Goal: Contribute content: Contribute content

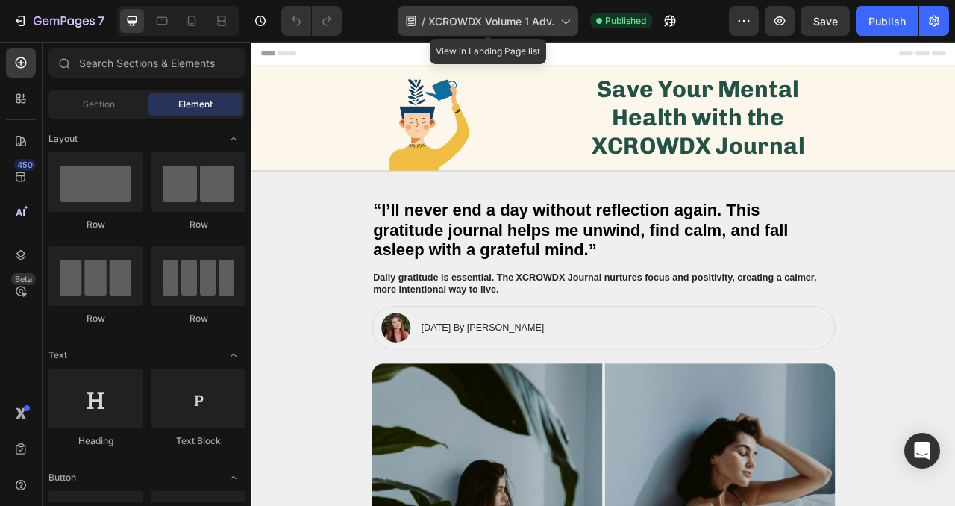
click at [530, 28] on span "XCROWDX Volume 1 Adv." at bounding box center [491, 21] width 126 height 16
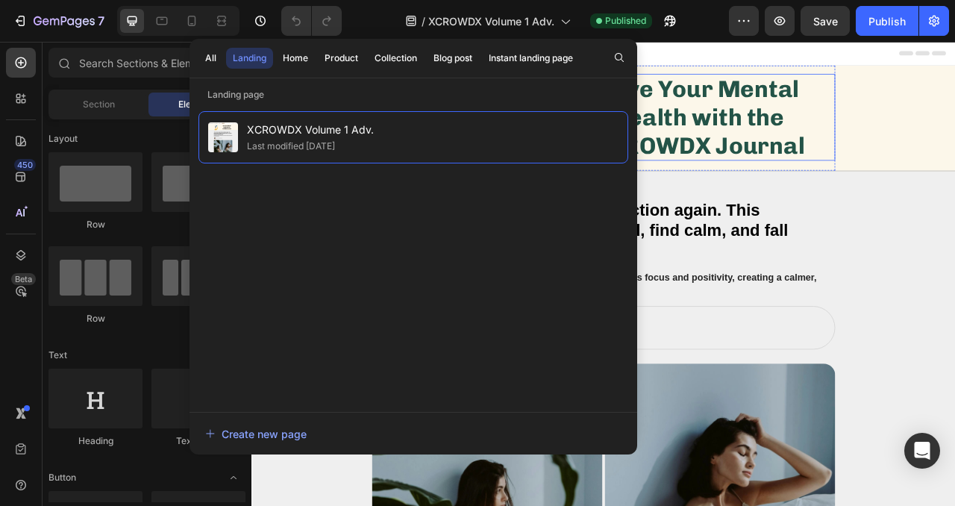
click at [885, 163] on strong "Save Your Mental Health with the XCROWDX Journal" at bounding box center [819, 137] width 271 height 107
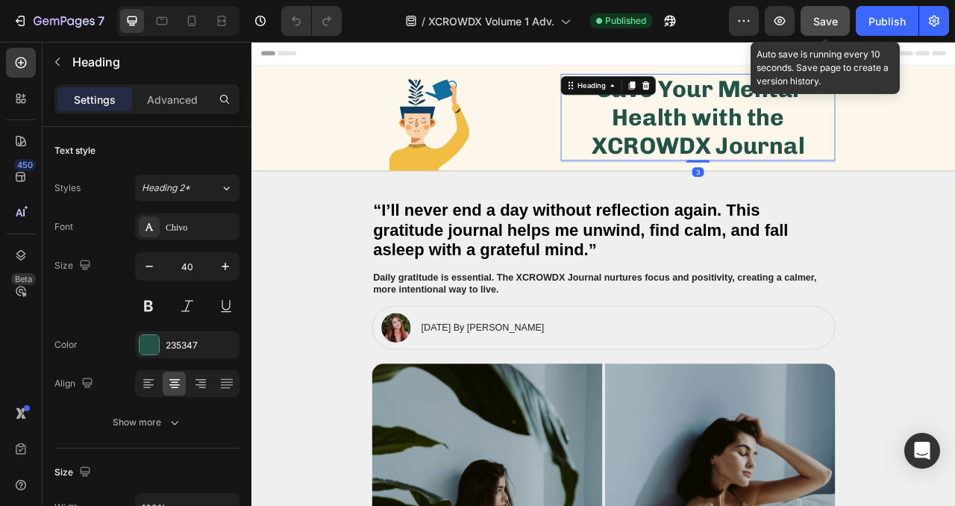
click at [823, 25] on span "Save" at bounding box center [825, 21] width 25 height 13
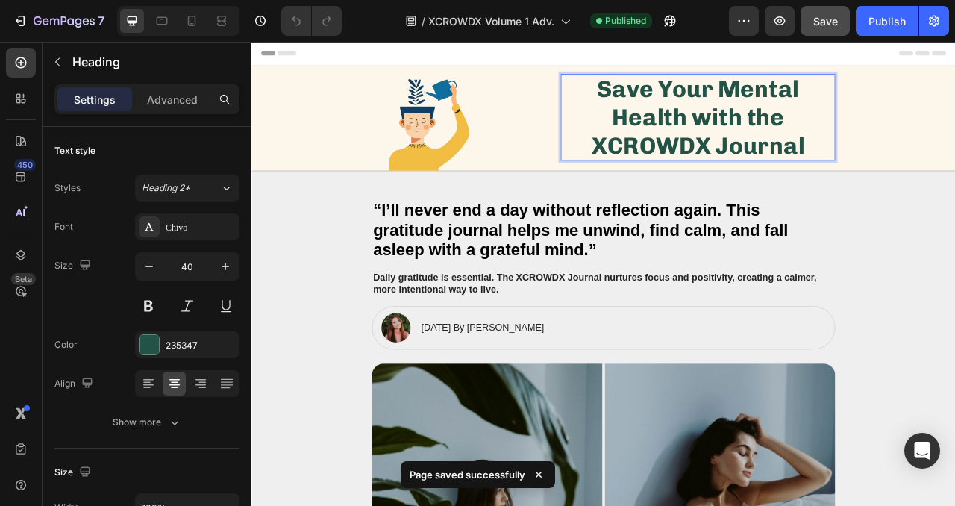
click at [732, 104] on strong "Save Your Mental Health with the XCROWDX Journal" at bounding box center [819, 137] width 271 height 107
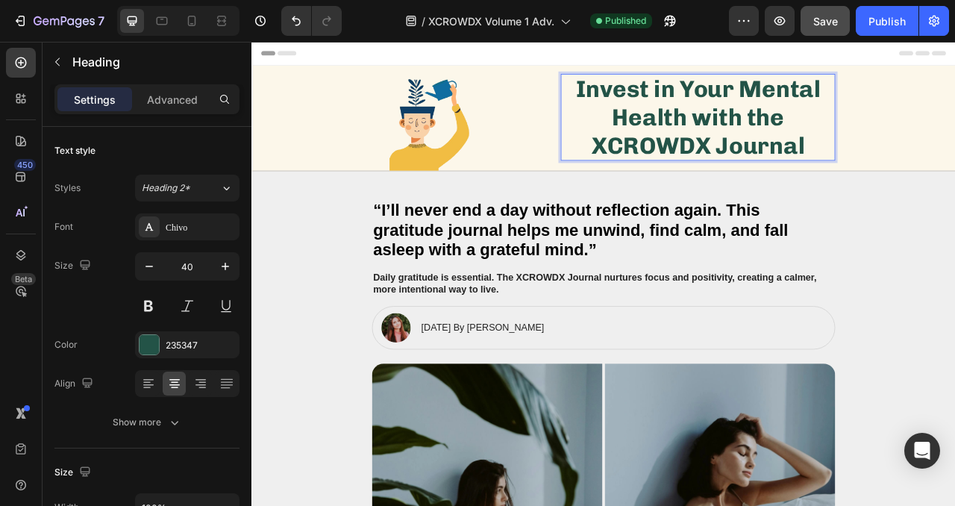
click at [810, 103] on strong "Invest in Your Mental Health with the XCROWDX Journal" at bounding box center [819, 137] width 311 height 107
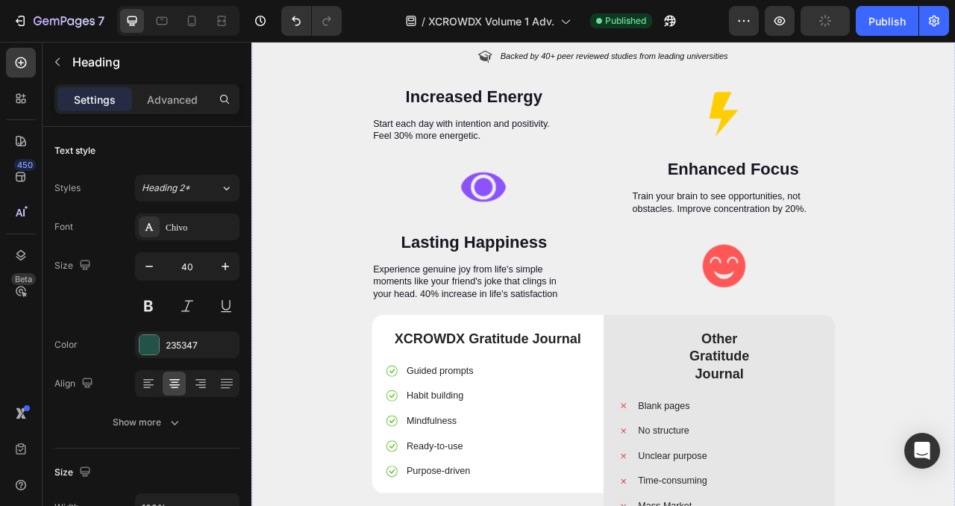
scroll to position [3254, 0]
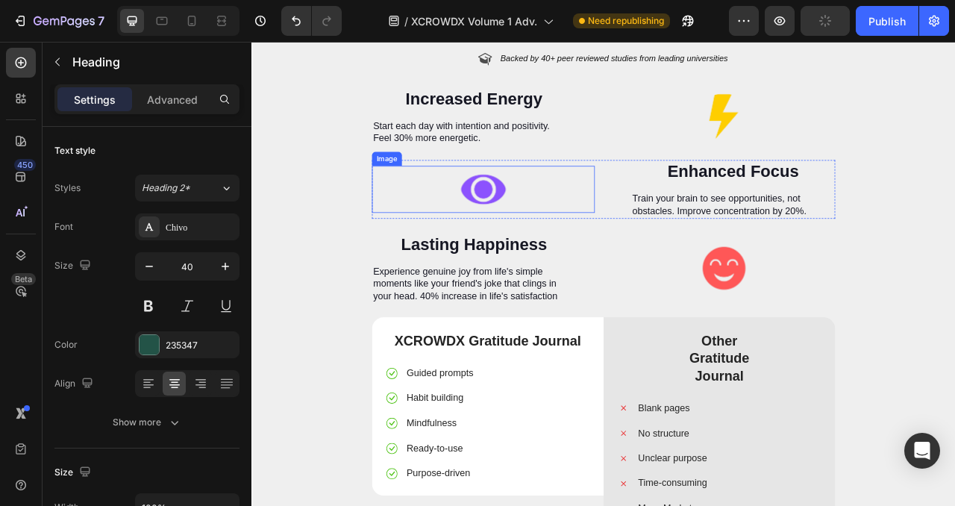
click at [541, 260] on img at bounding box center [546, 230] width 60 height 60
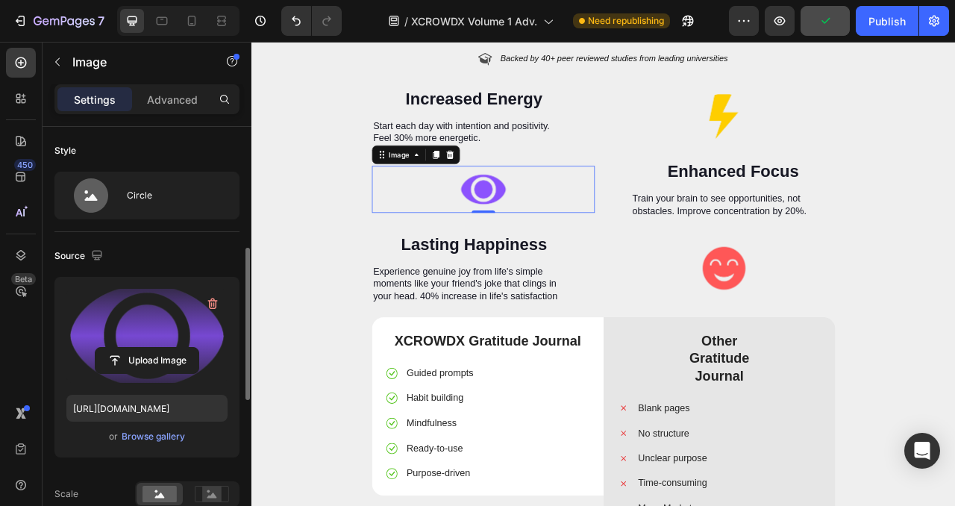
scroll to position [89, 0]
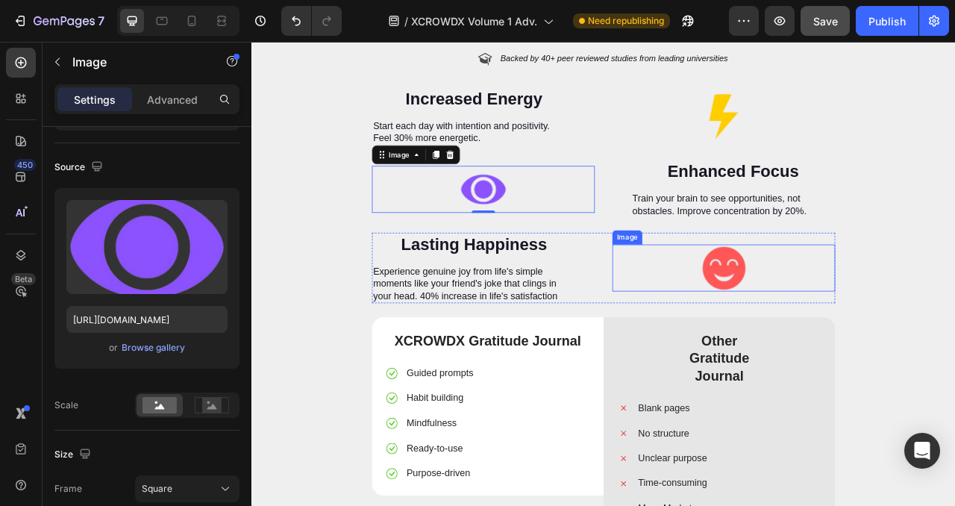
click at [846, 360] on img at bounding box center [852, 330] width 60 height 60
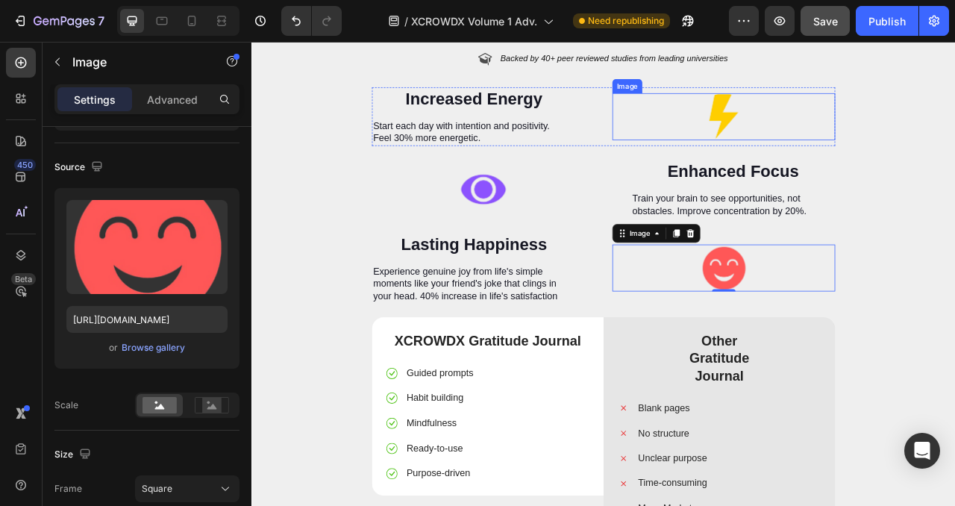
click at [856, 167] on img at bounding box center [852, 137] width 60 height 60
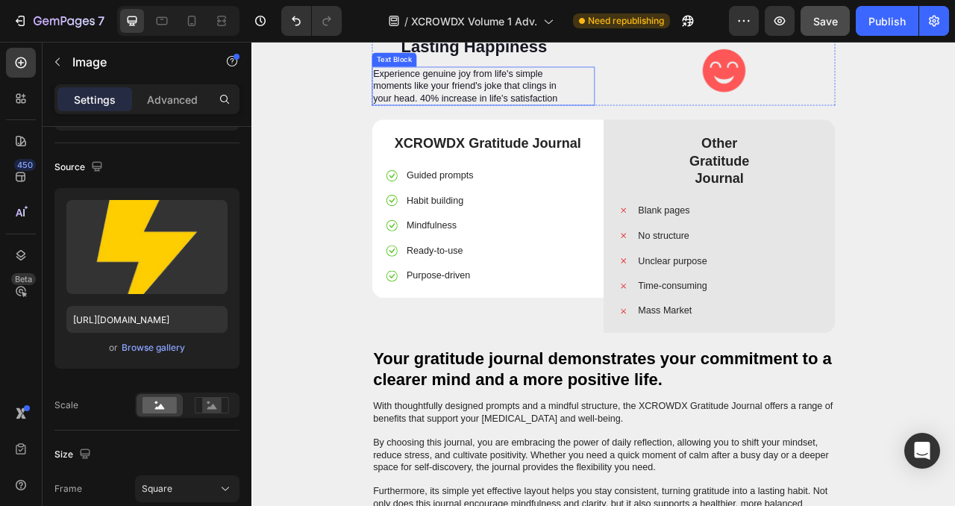
scroll to position [3565, 0]
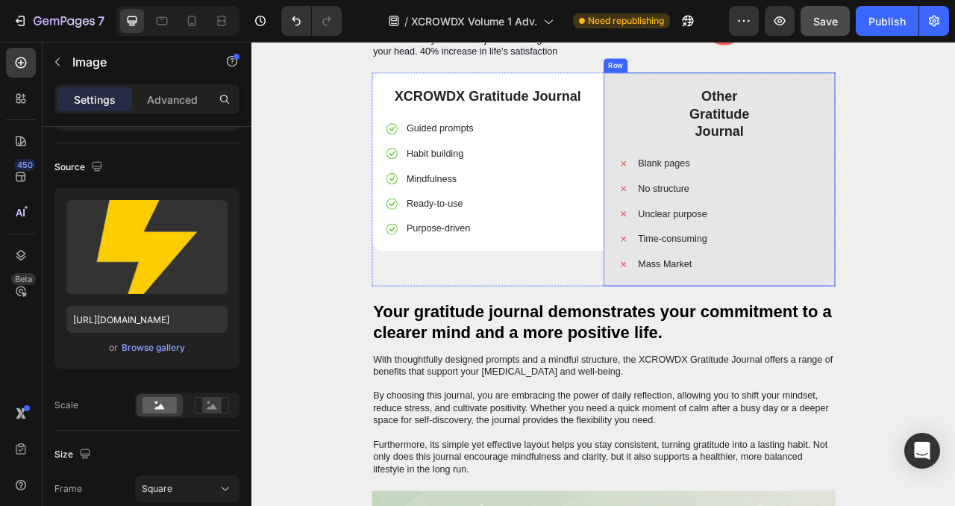
click at [813, 168] on p "Journal" at bounding box center [846, 156] width 256 height 22
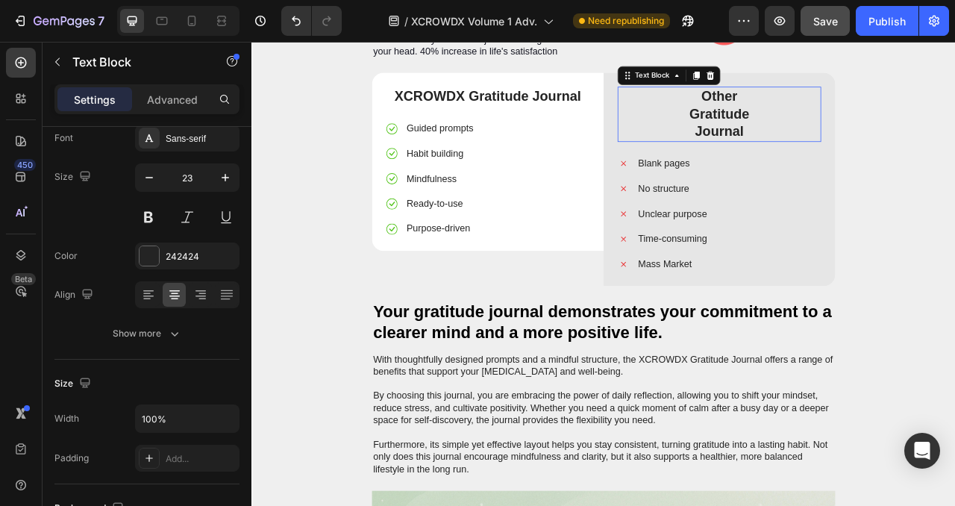
scroll to position [0, 0]
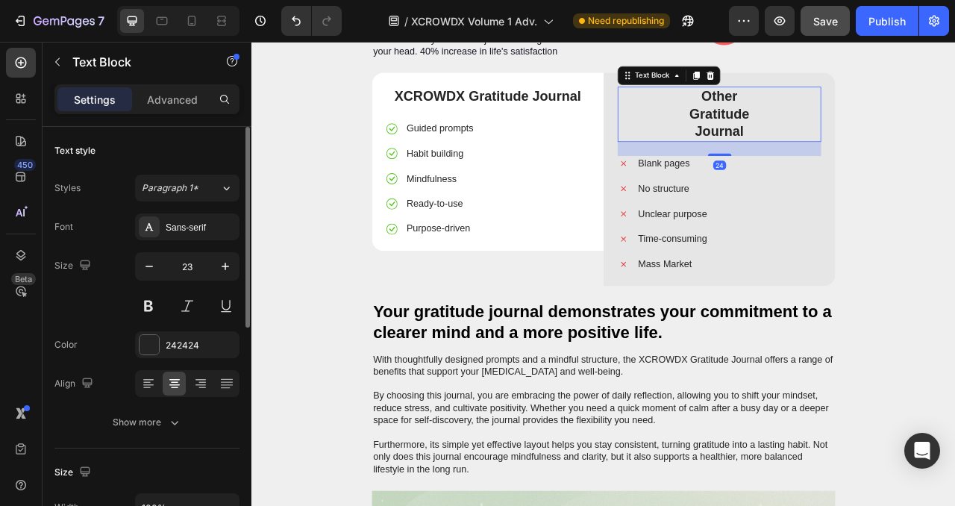
click at [800, 145] on p "Gratitude" at bounding box center [846, 134] width 256 height 22
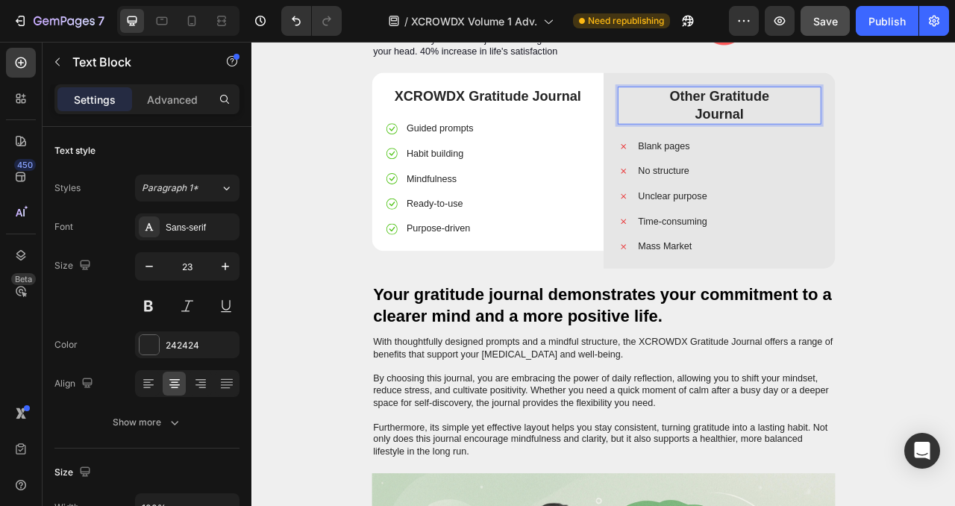
click at [812, 145] on p "Journal" at bounding box center [846, 134] width 256 height 22
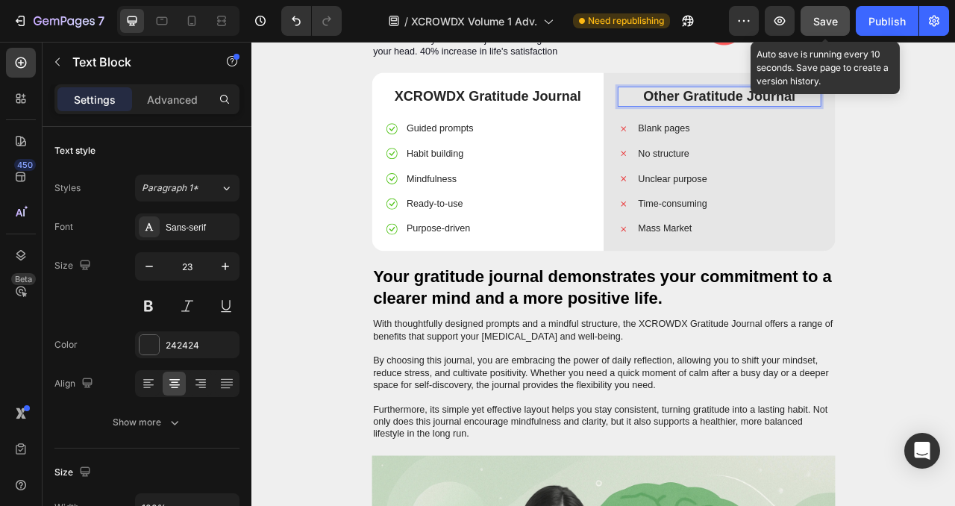
click at [833, 28] on div "Save" at bounding box center [825, 21] width 25 height 16
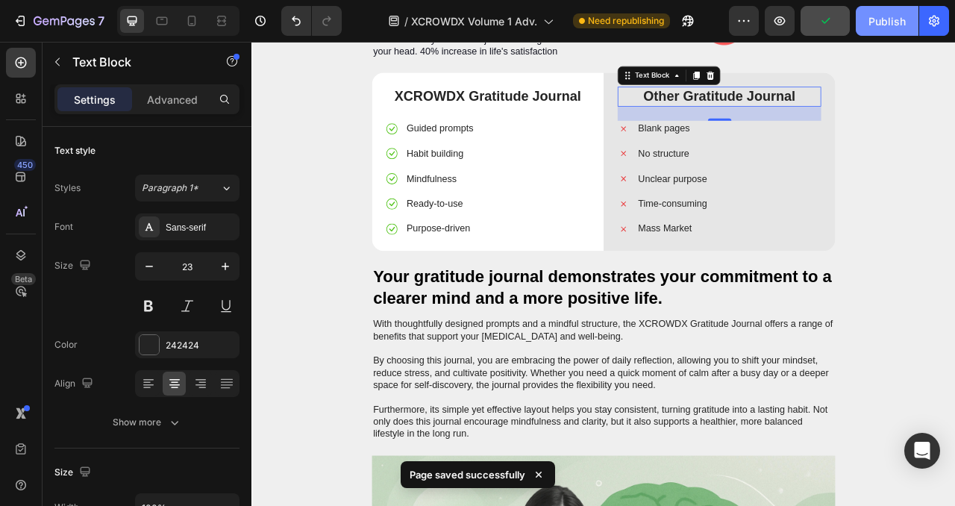
click at [884, 34] on button "Publish" at bounding box center [887, 21] width 63 height 30
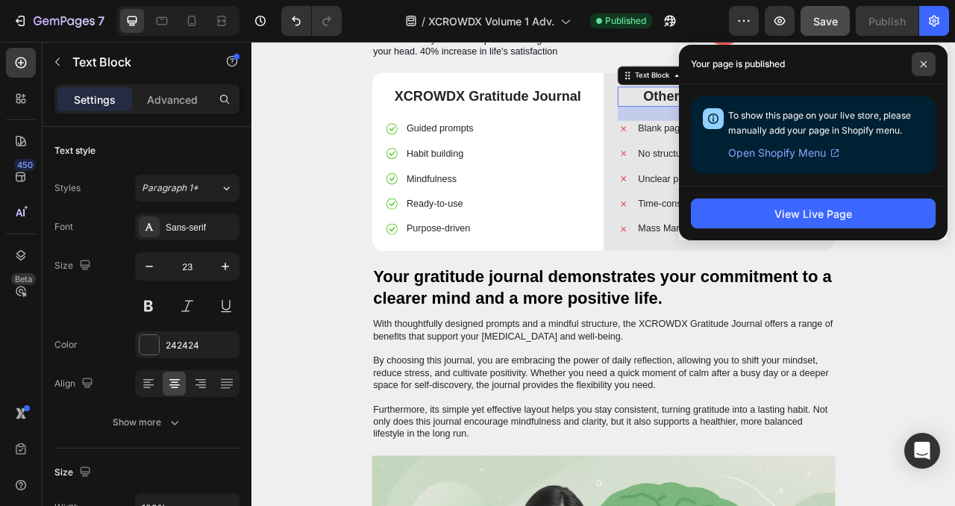
click at [927, 58] on span at bounding box center [923, 64] width 24 height 24
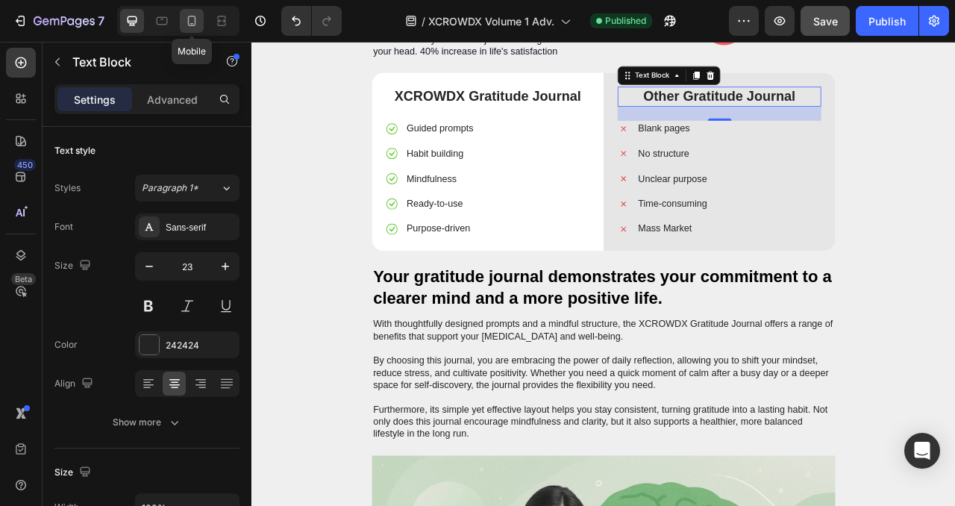
click at [189, 21] on icon at bounding box center [191, 20] width 15 height 15
type input "17"
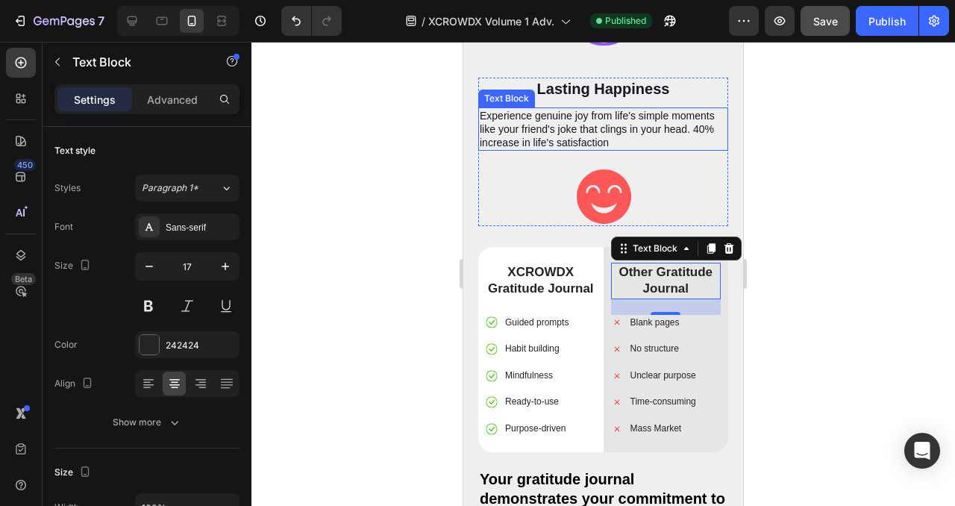
scroll to position [3576, 0]
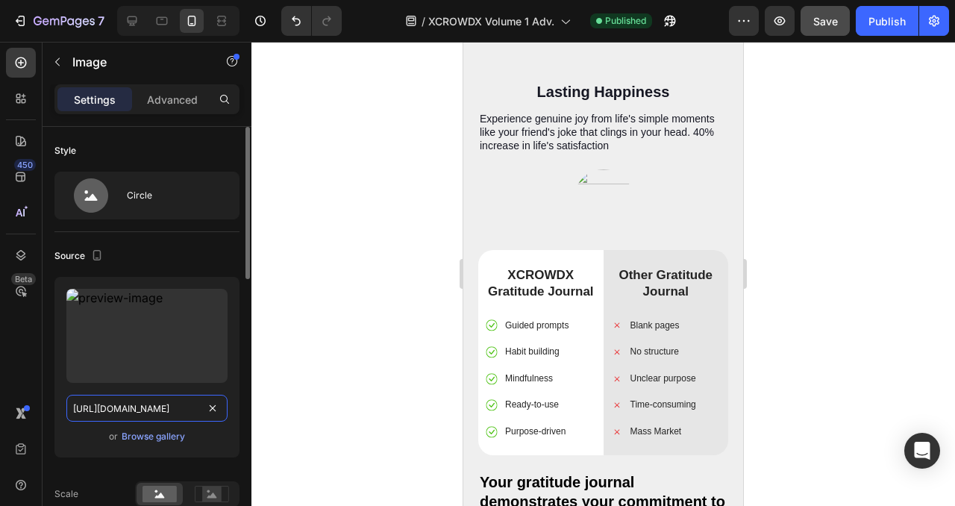
click at [116, 405] on input "[URL][DOMAIN_NAME]" at bounding box center [146, 408] width 161 height 27
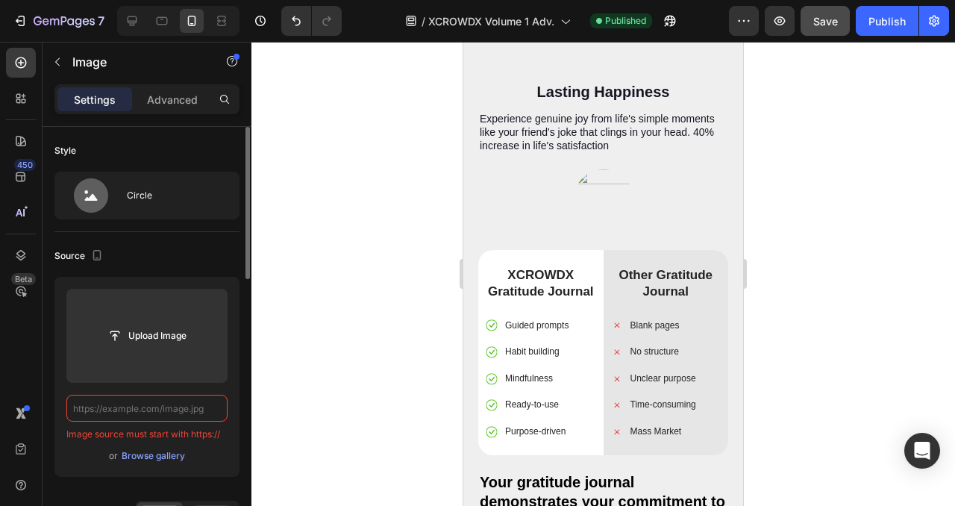
paste input "[URL][DOMAIN_NAME]"
type input "[URL][DOMAIN_NAME]"
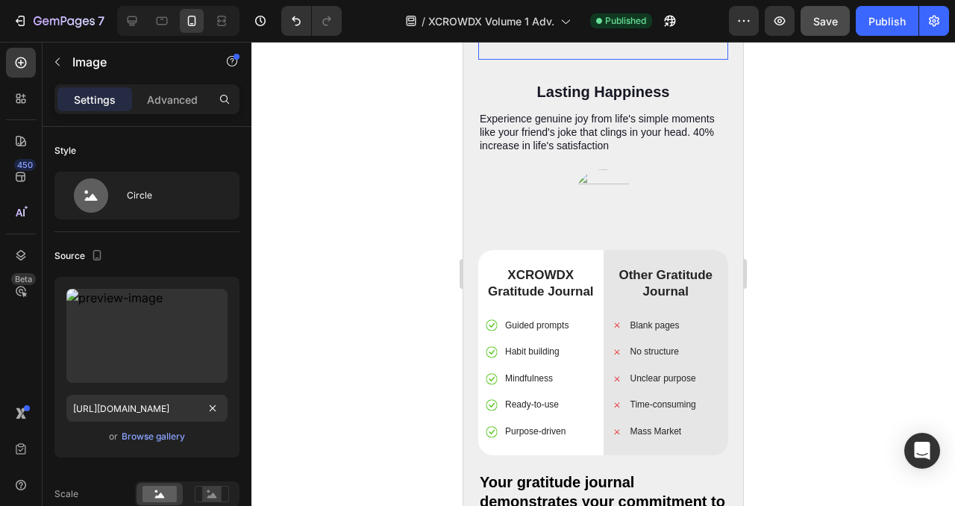
click at [598, 60] on img at bounding box center [604, 30] width 60 height 60
click at [120, 415] on input "[URL][DOMAIN_NAME]" at bounding box center [146, 408] width 161 height 27
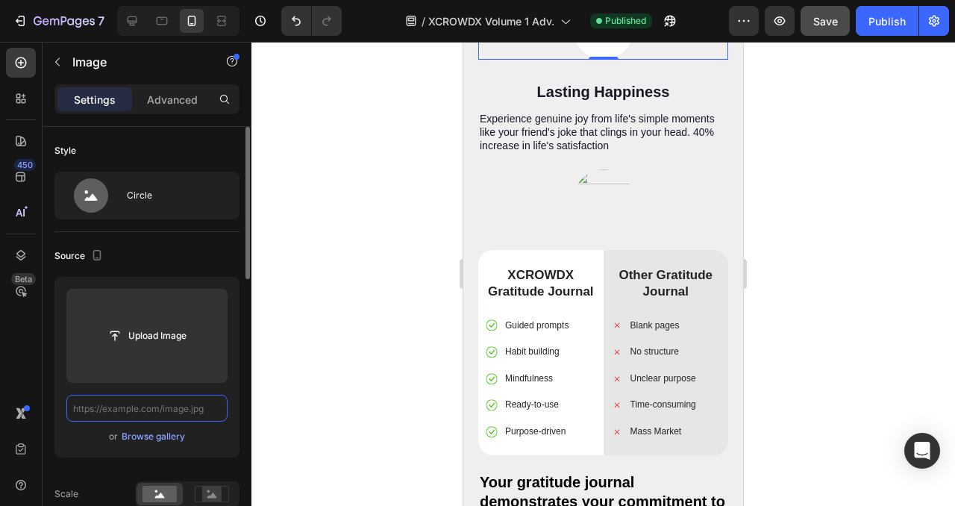
paste input "[URL][DOMAIN_NAME]"
type input "[URL][DOMAIN_NAME]"
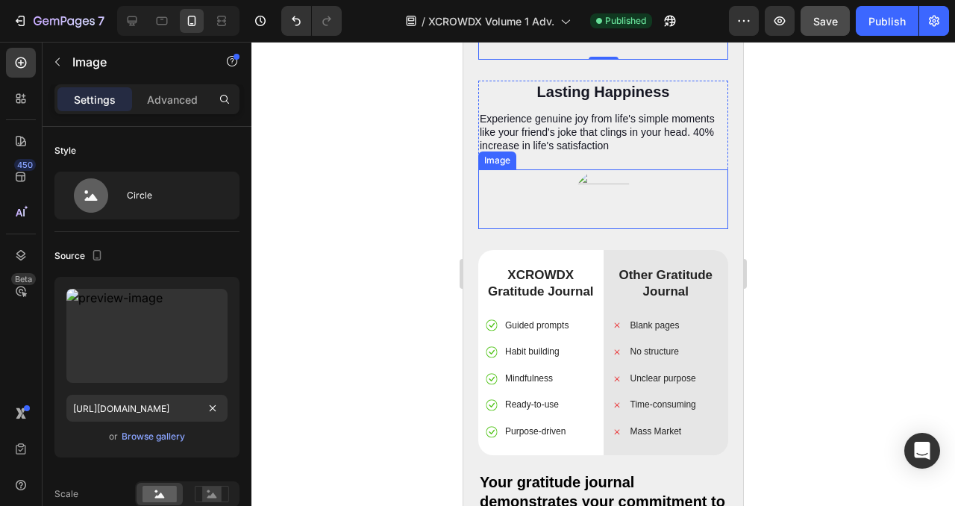
click at [638, 229] on div at bounding box center [603, 199] width 250 height 60
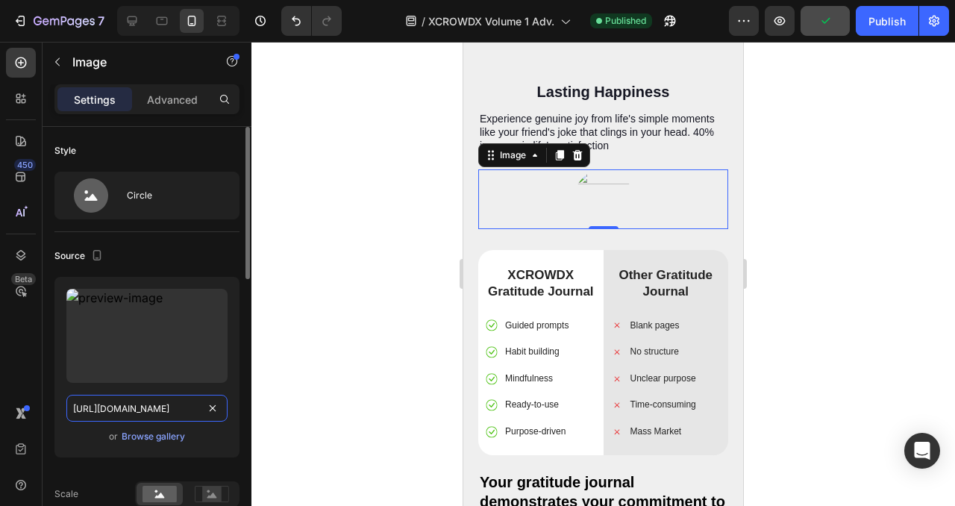
click at [172, 412] on input "[URL][DOMAIN_NAME]" at bounding box center [146, 408] width 161 height 27
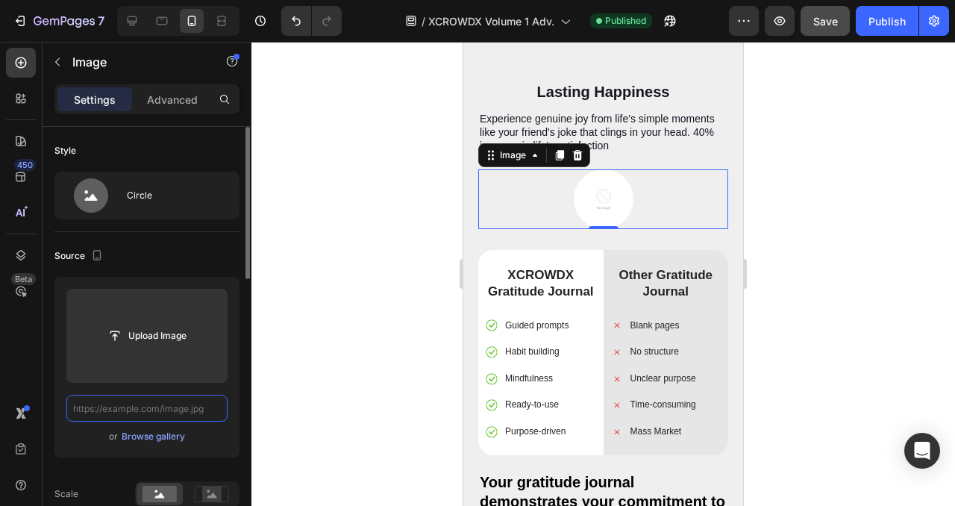
paste input "[URL][DOMAIN_NAME]"
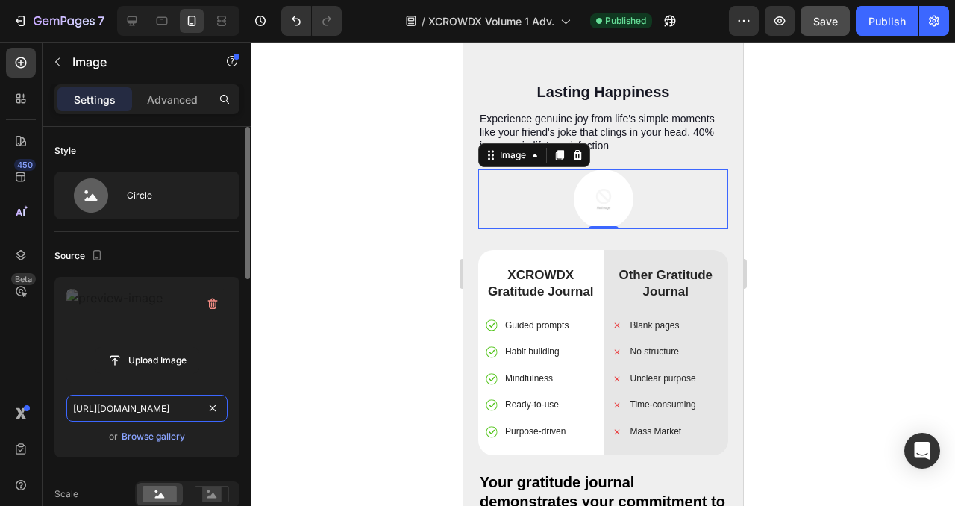
scroll to position [0, 280]
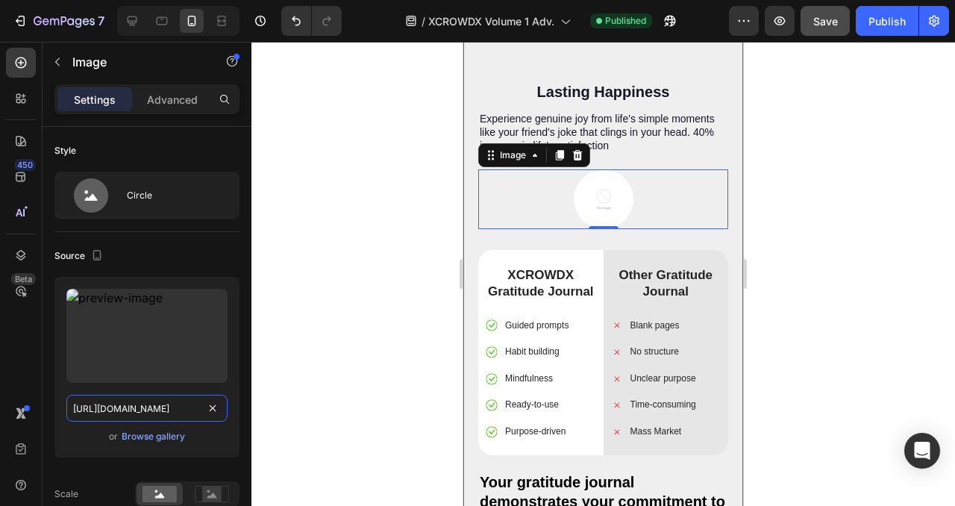
type input "[URL][DOMAIN_NAME]"
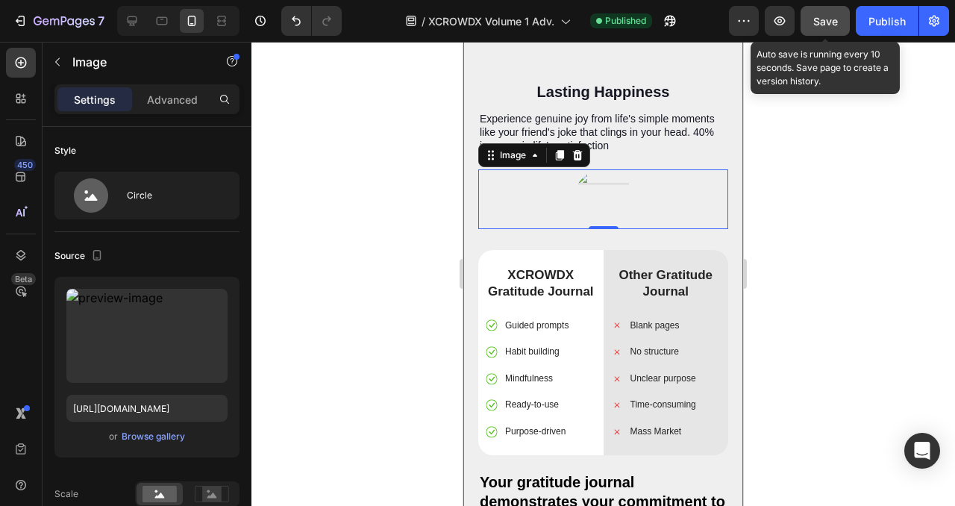
scroll to position [0, 0]
click at [837, 15] on span "Save" at bounding box center [825, 21] width 25 height 13
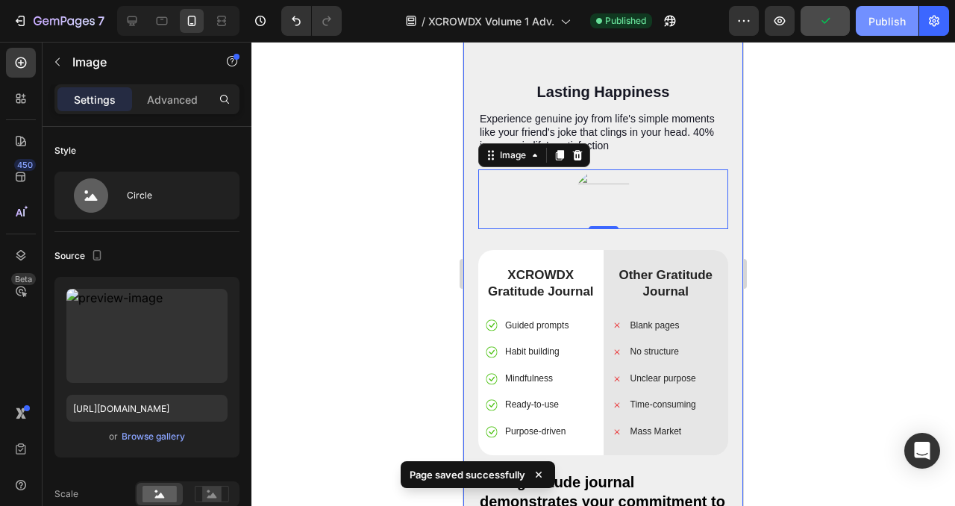
click at [900, 26] on div "Publish" at bounding box center [886, 21] width 37 height 16
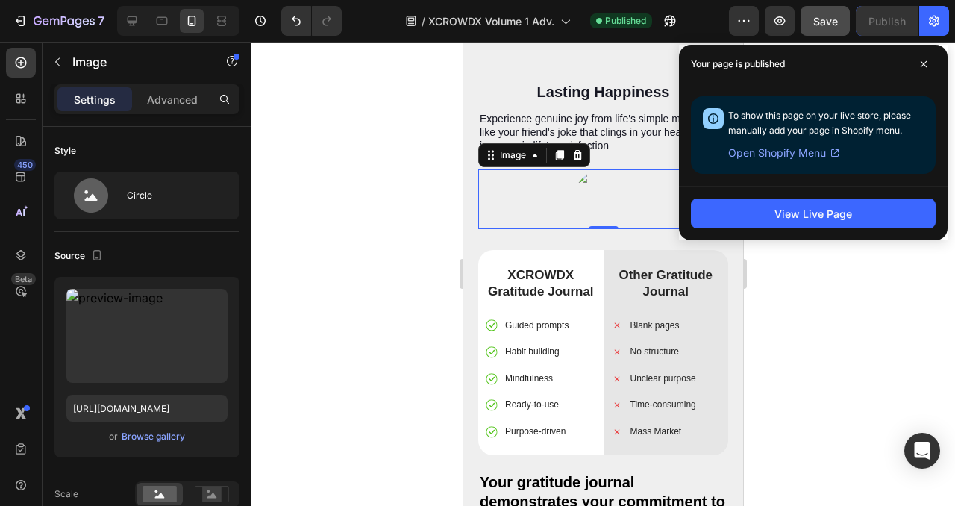
scroll to position [3030, 0]
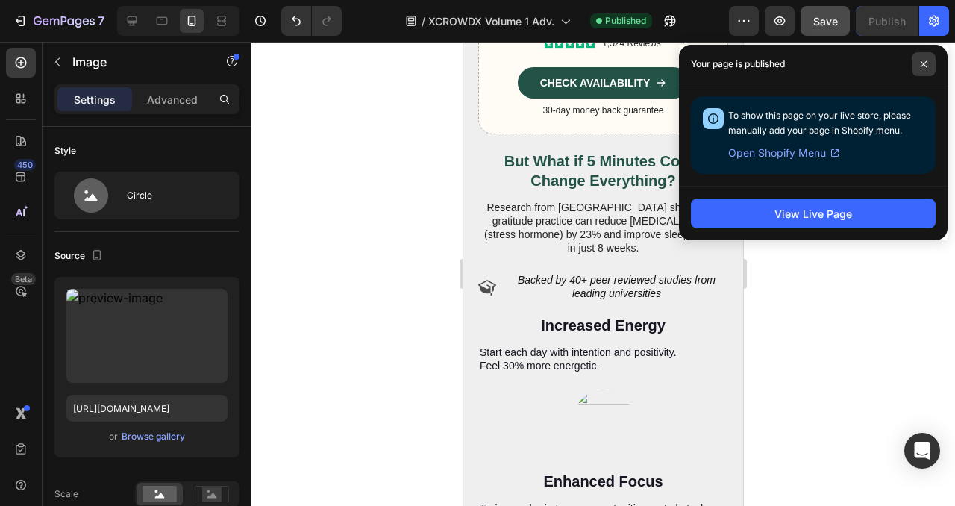
click at [923, 66] on icon at bounding box center [923, 63] width 7 height 7
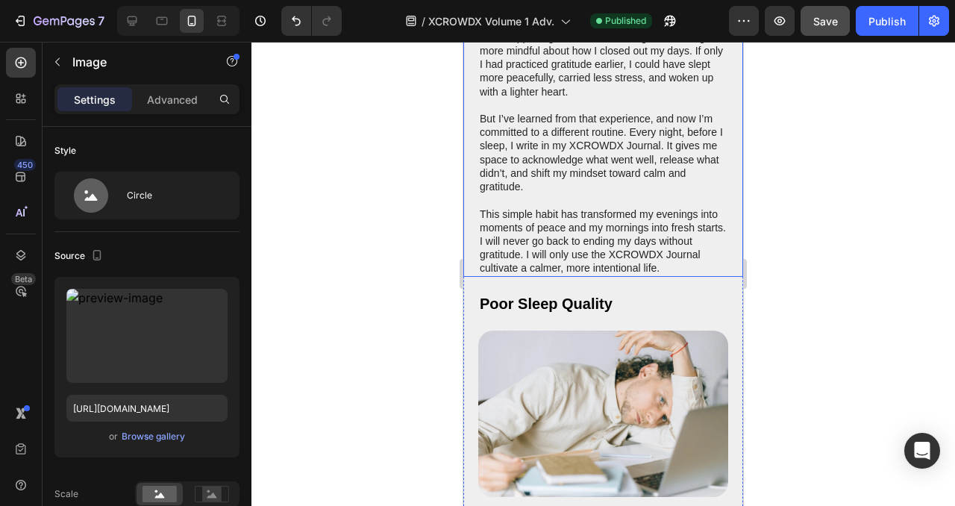
scroll to position [0, 0]
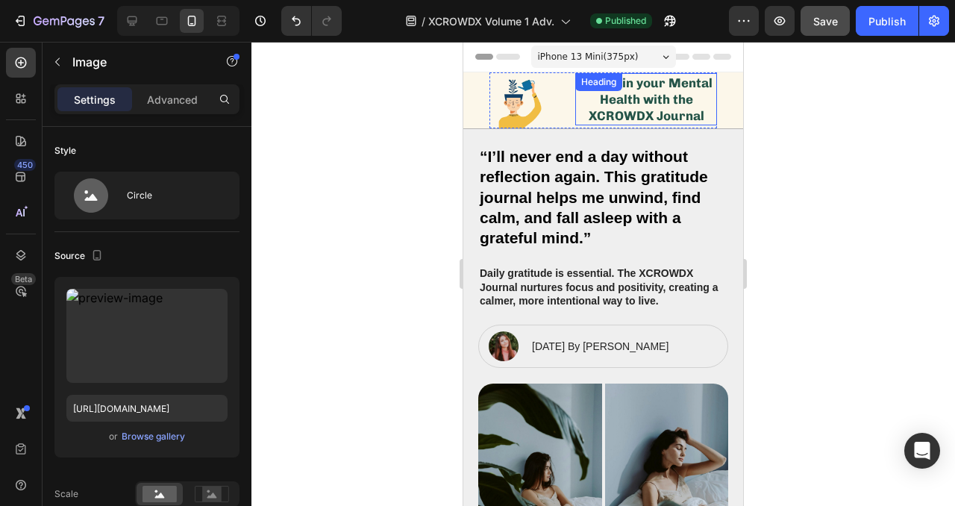
click at [628, 95] on div "Invest in your Mental Health with the XCROWDX Journal Heading" at bounding box center [646, 99] width 142 height 52
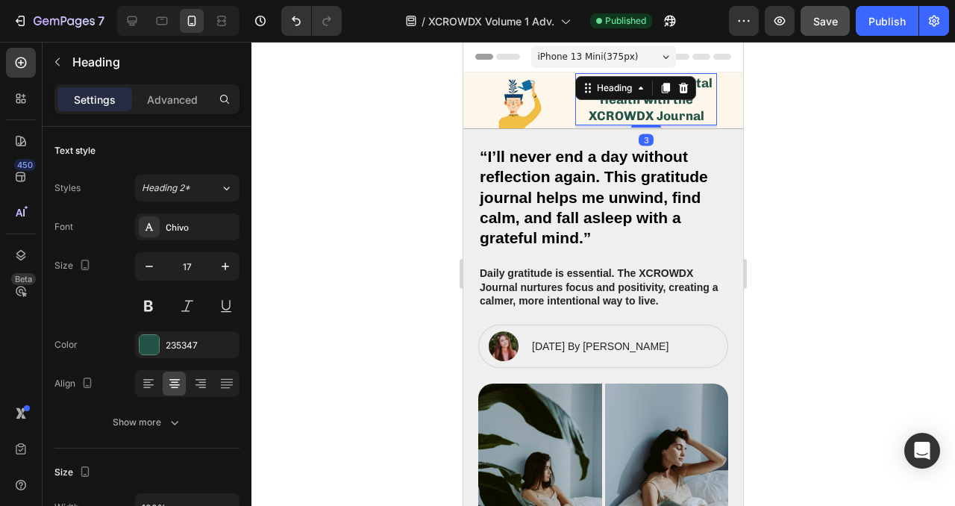
click at [678, 98] on div "Heading" at bounding box center [635, 88] width 121 height 24
click at [621, 116] on strong "Invest in your Mental Health with the XCROWDX Journal" at bounding box center [646, 99] width 132 height 48
click at [633, 107] on strong "Invest in your Mental Health with the" at bounding box center [646, 90] width 132 height 31
click at [284, 22] on button "Undo/Redo" at bounding box center [296, 21] width 30 height 30
